Goal: Information Seeking & Learning: Learn about a topic

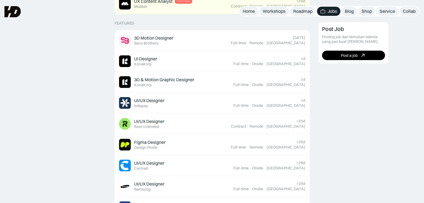
scroll to position [112, 0]
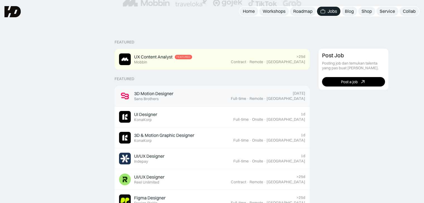
click at [128, 97] on img at bounding box center [125, 96] width 12 height 12
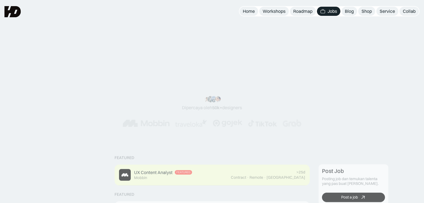
scroll to position [119, 0]
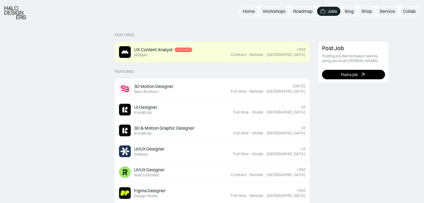
click at [194, 51] on div "UX Content Analyst Featured Mobbin" at bounding box center [175, 52] width 112 height 12
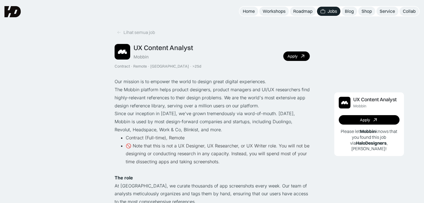
drag, startPoint x: 416, startPoint y: 1, endPoint x: 240, endPoint y: 43, distance: 181.1
click at [240, 43] on div "Lihat semua job UX Content Analyst Mobbin Contract · Remote · Indonesia · >25d …" at bounding box center [212, 48] width 195 height 41
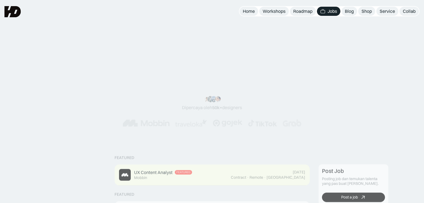
scroll to position [122, 0]
